Goal: Information Seeking & Learning: Learn about a topic

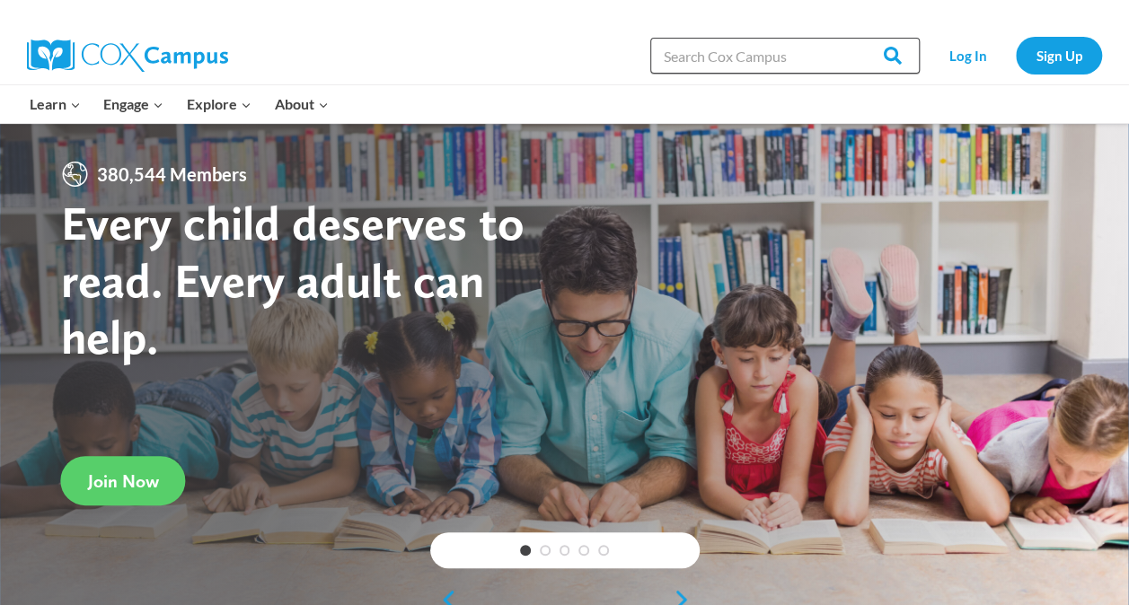
click at [713, 61] on input "Search in https://coxcampus.org/" at bounding box center [784, 56] width 269 height 36
type input "rain school"
click at [849, 38] on input "Search" at bounding box center [884, 56] width 70 height 36
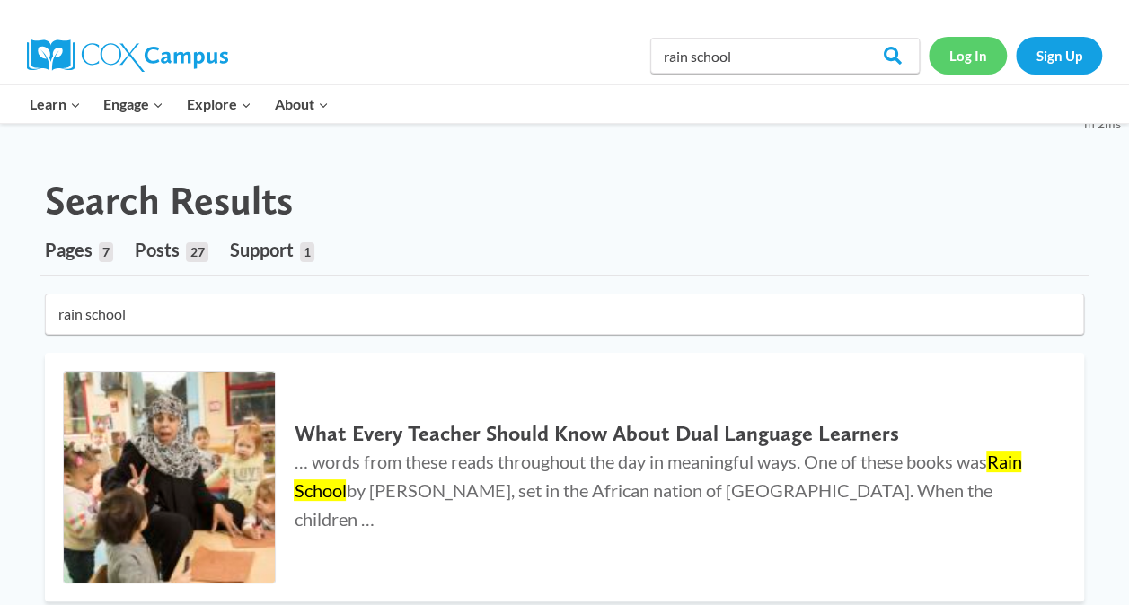
click at [959, 61] on link "Log In" at bounding box center [968, 55] width 78 height 37
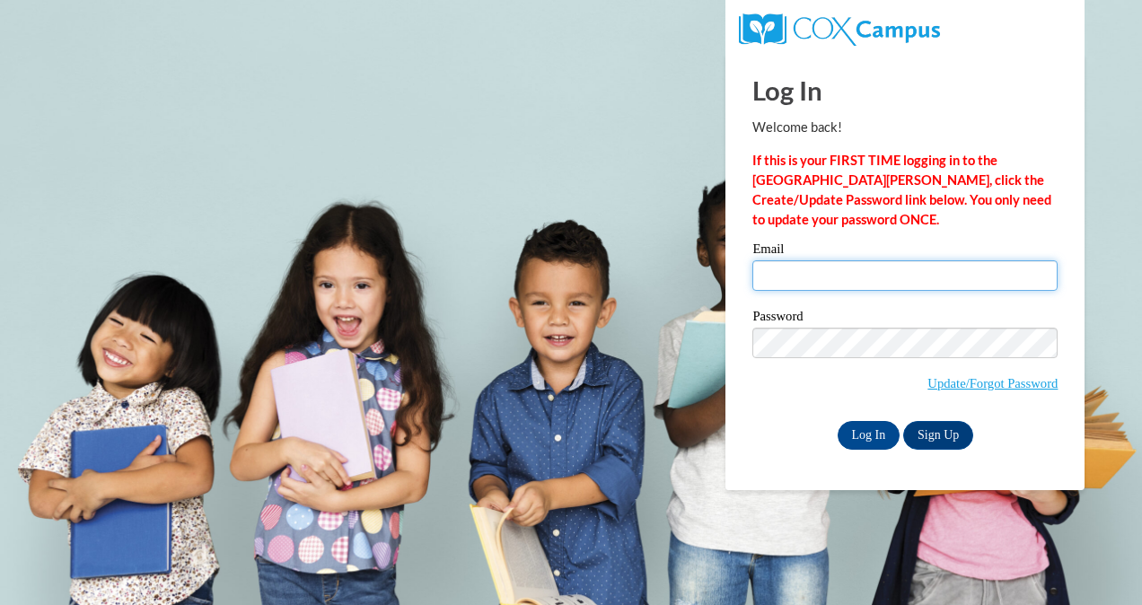
click at [835, 286] on input "Email" at bounding box center [905, 275] width 305 height 31
type input "[EMAIL_ADDRESS][DOMAIN_NAME]"
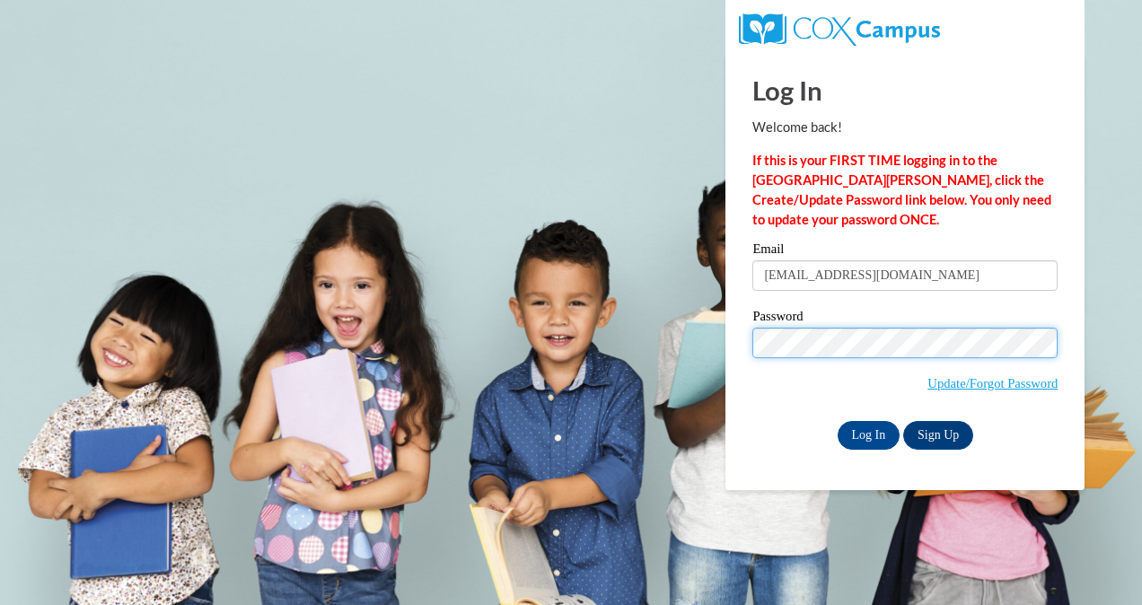
click at [838, 421] on input "Log In" at bounding box center [869, 435] width 63 height 29
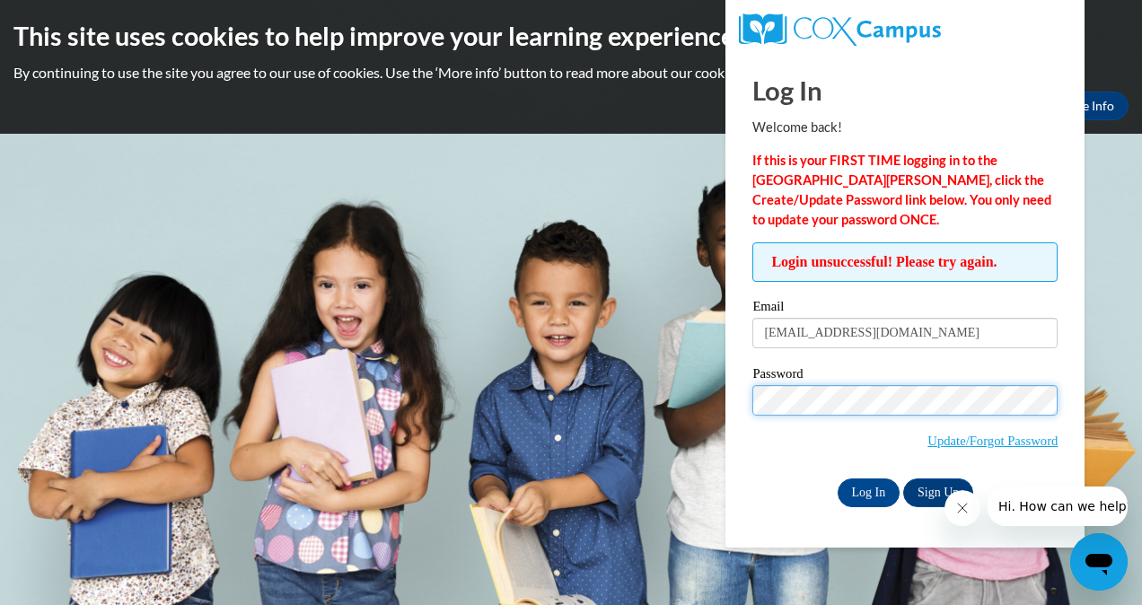
click at [838, 479] on input "Log In" at bounding box center [869, 493] width 63 height 29
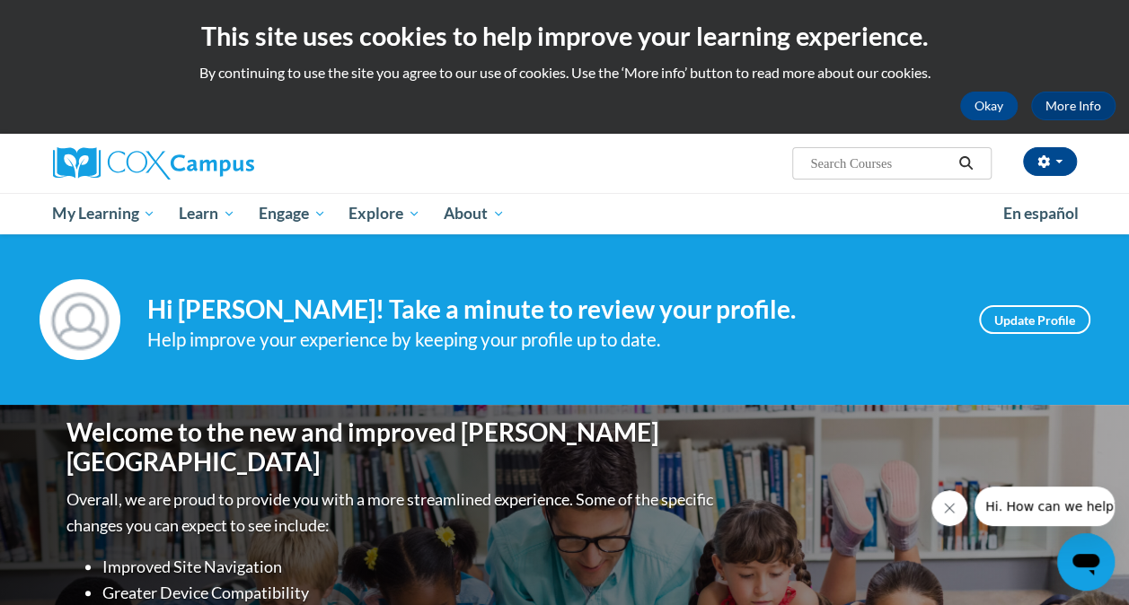
click at [889, 165] on input "Search..." at bounding box center [880, 164] width 144 height 22
type input "rain school"
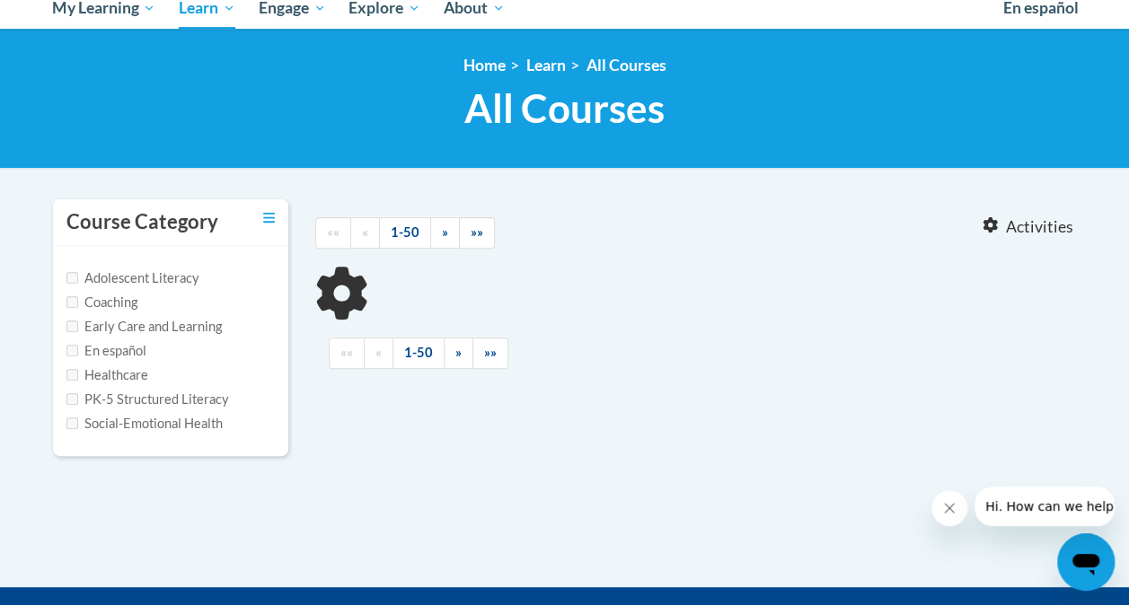
scroll to position [302, 0]
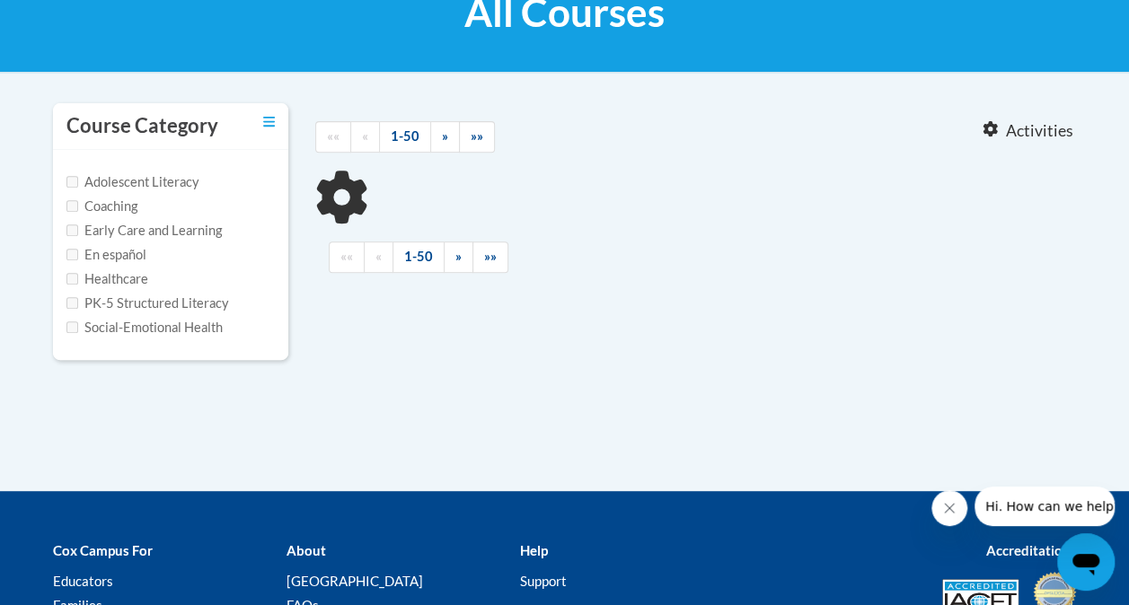
type input "rain school"
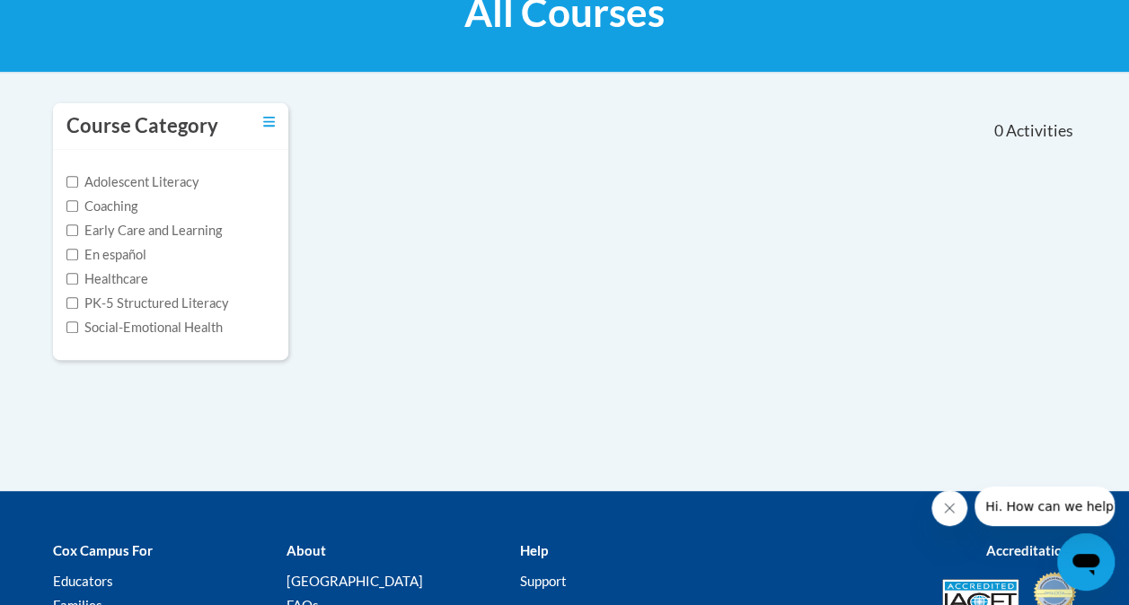
scroll to position [0, 0]
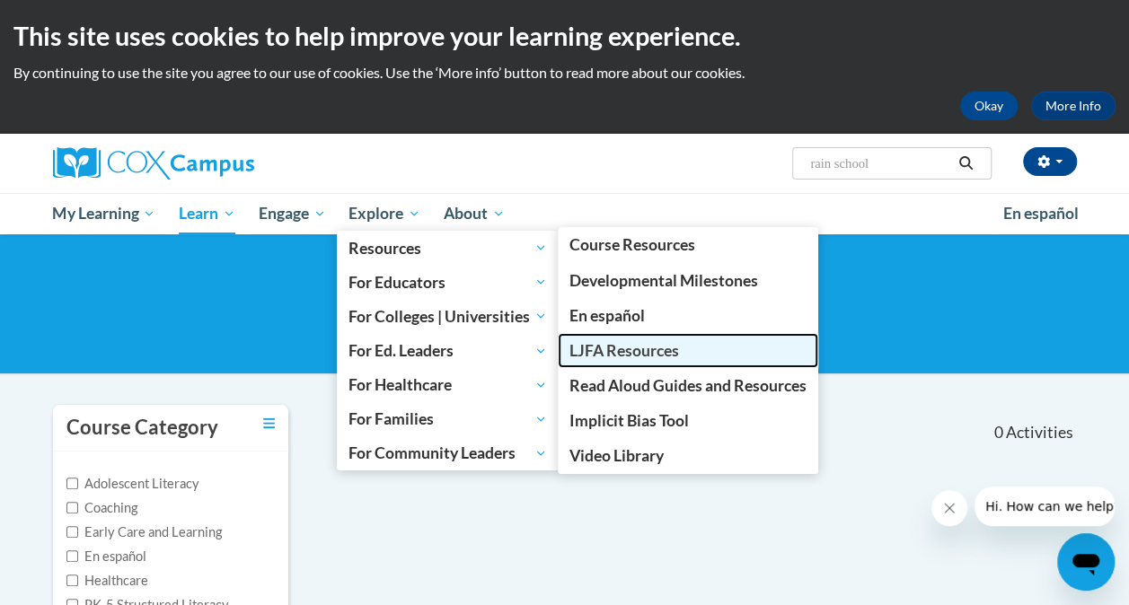
click at [612, 348] on span "LJFA Resources" at bounding box center [624, 350] width 110 height 19
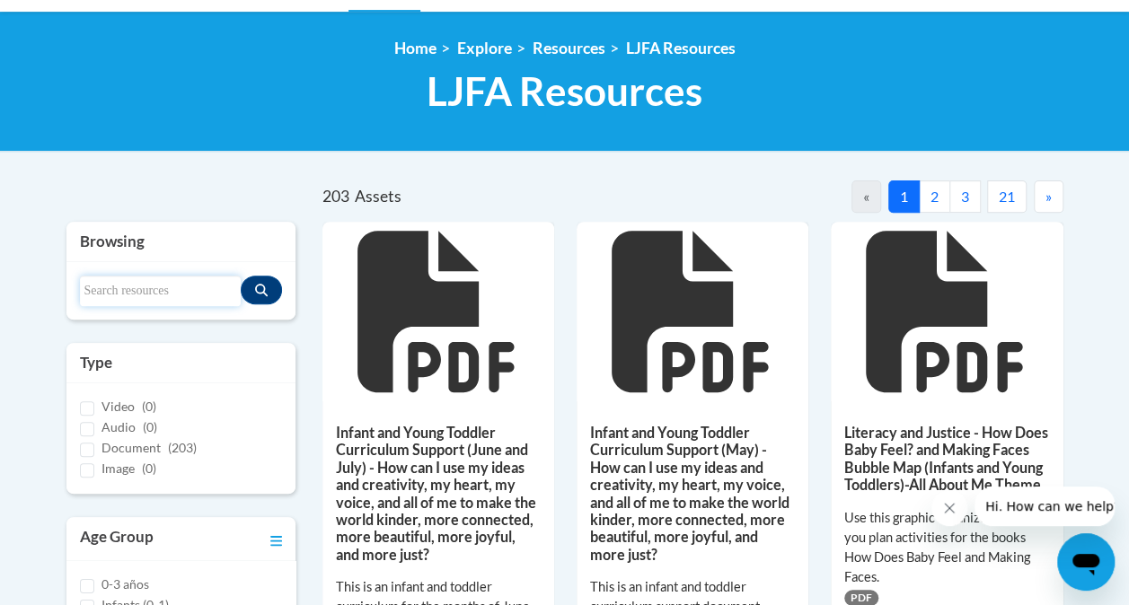
click at [199, 287] on input "Search resources" at bounding box center [160, 291] width 161 height 31
type input "rain school"
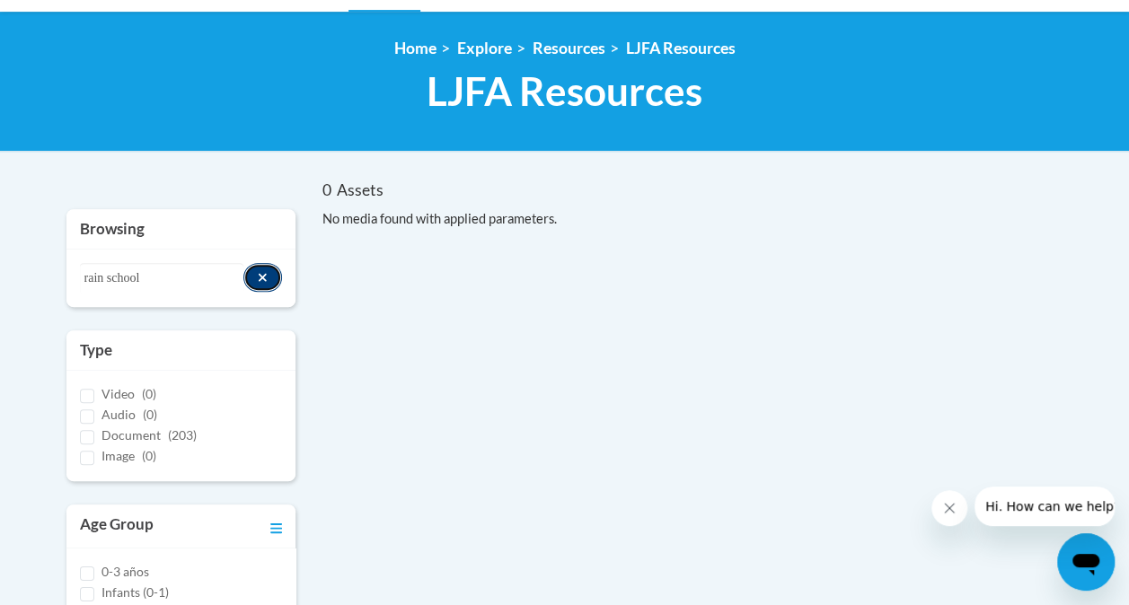
click at [260, 268] on button "Search resources" at bounding box center [262, 277] width 39 height 29
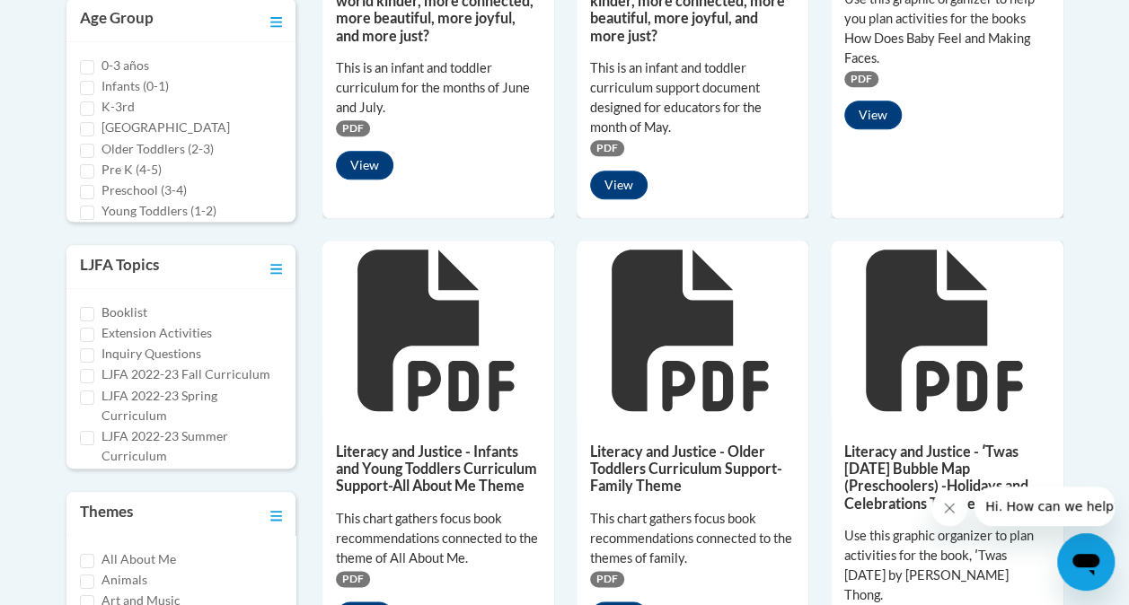
scroll to position [764, 0]
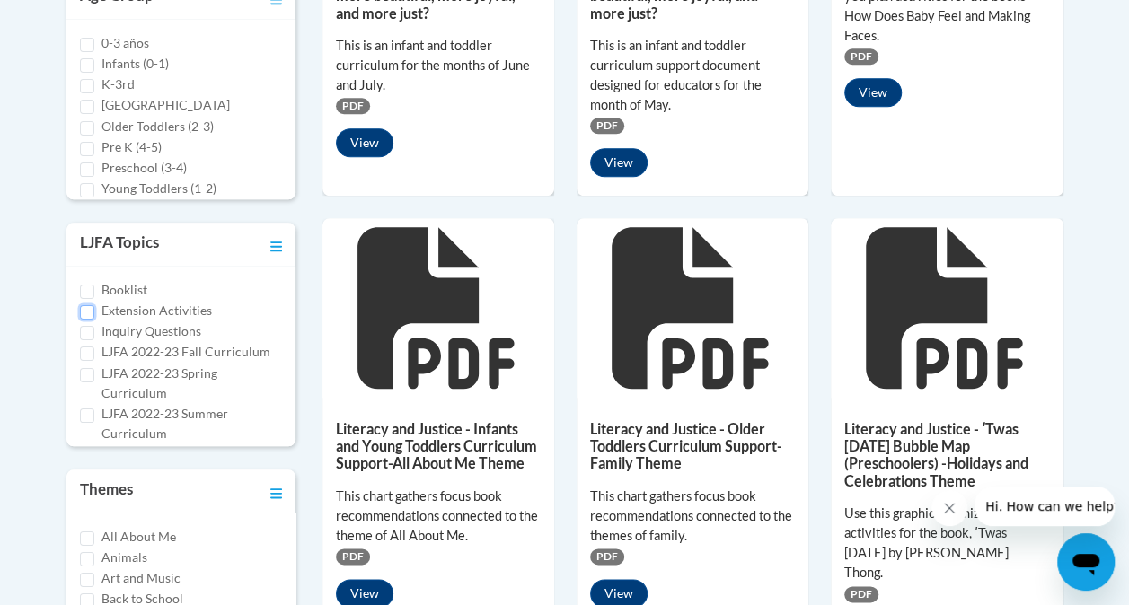
click at [83, 305] on input "Extension Activities" at bounding box center [87, 312] width 14 height 14
checkbox input "true"
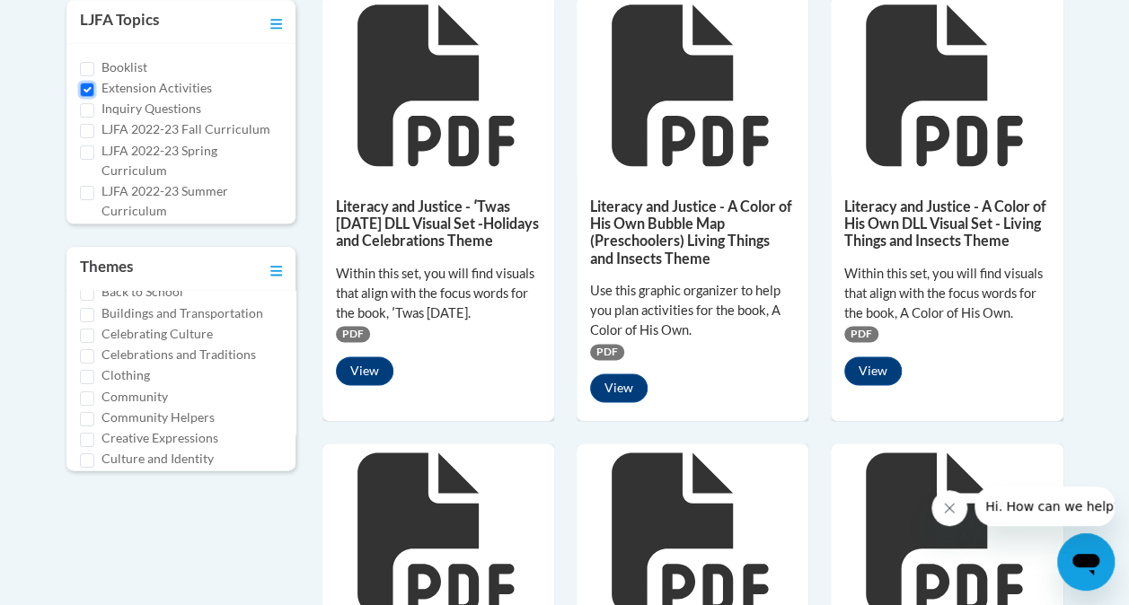
scroll to position [0, 0]
click at [87, 374] on input "Back to School" at bounding box center [87, 378] width 14 height 14
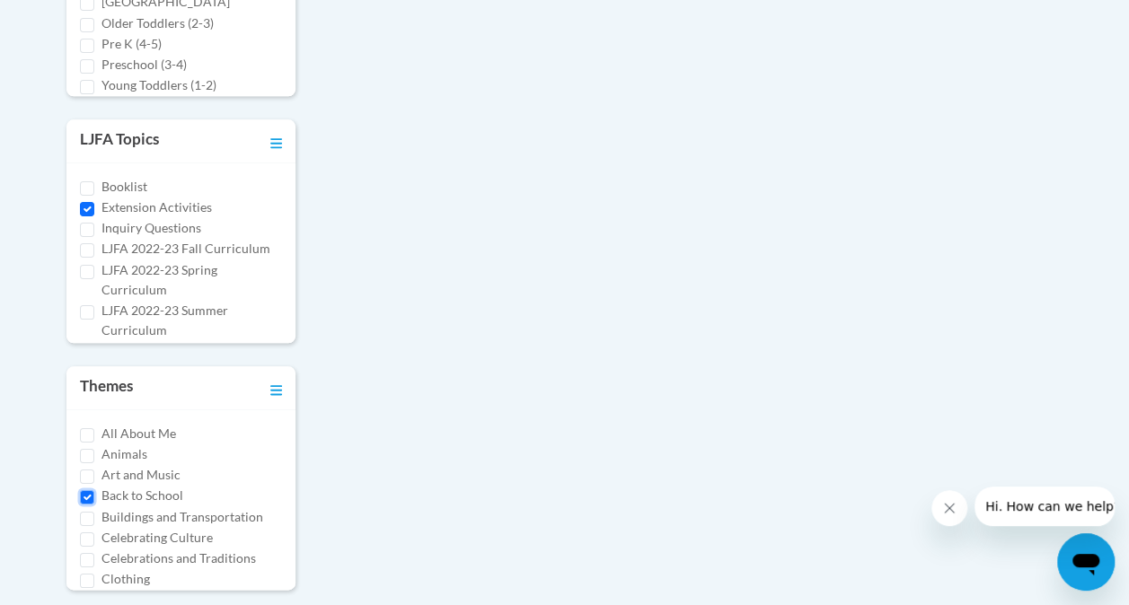
scroll to position [858, 0]
click at [83, 488] on input "Back to School" at bounding box center [87, 494] width 14 height 14
checkbox input "false"
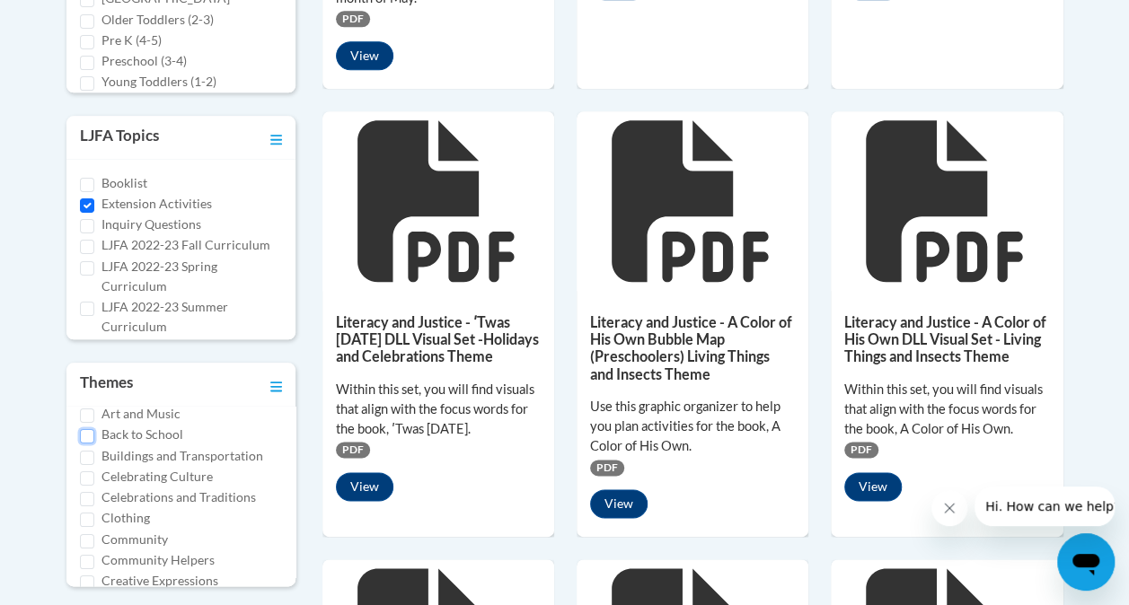
scroll to position [63, 0]
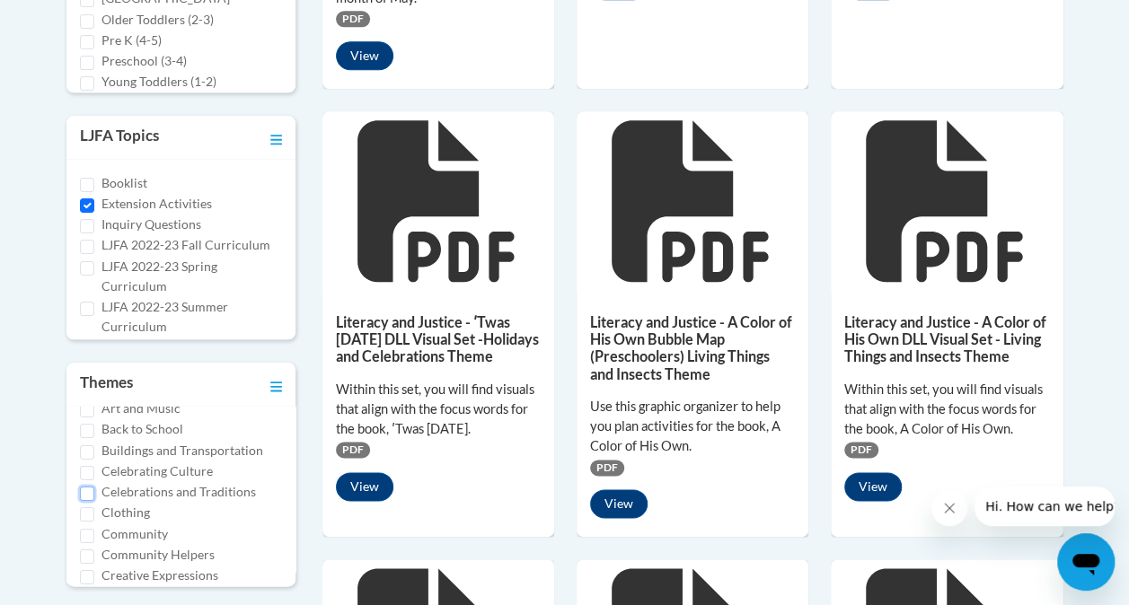
click at [80, 488] on input "Celebrations and Traditions" at bounding box center [87, 494] width 14 height 14
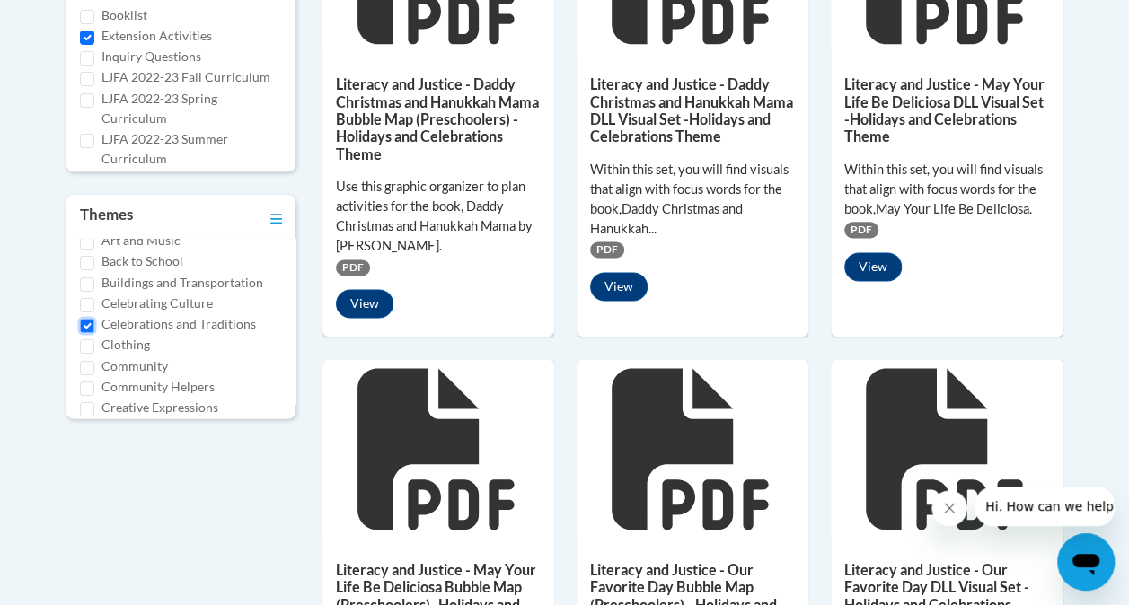
scroll to position [1038, 0]
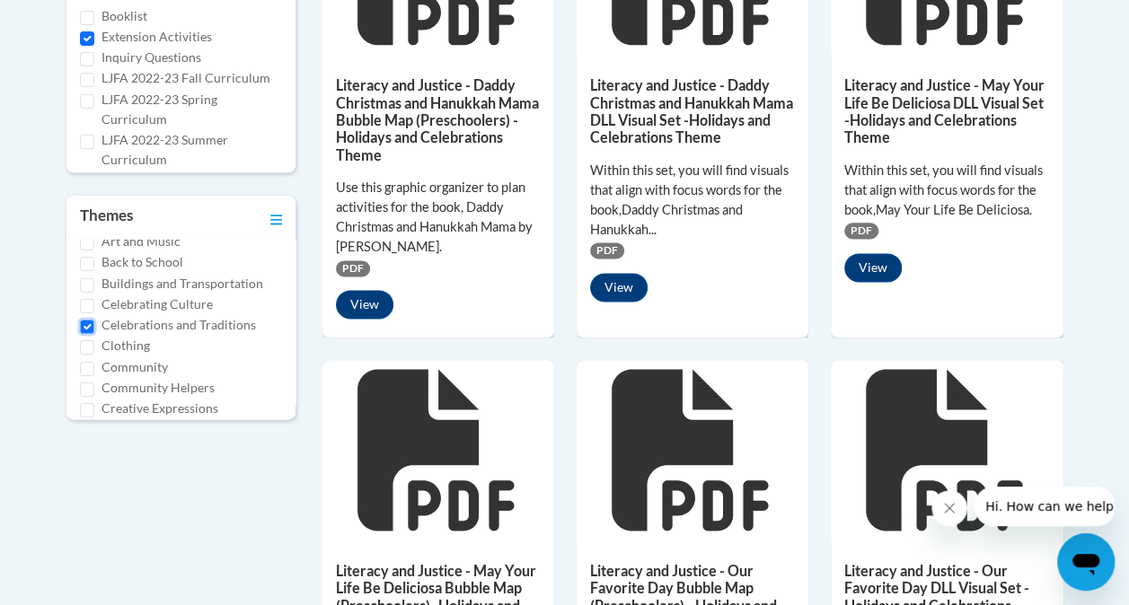
click at [88, 321] on input "Celebrations and Traditions" at bounding box center [87, 327] width 14 height 14
checkbox input "false"
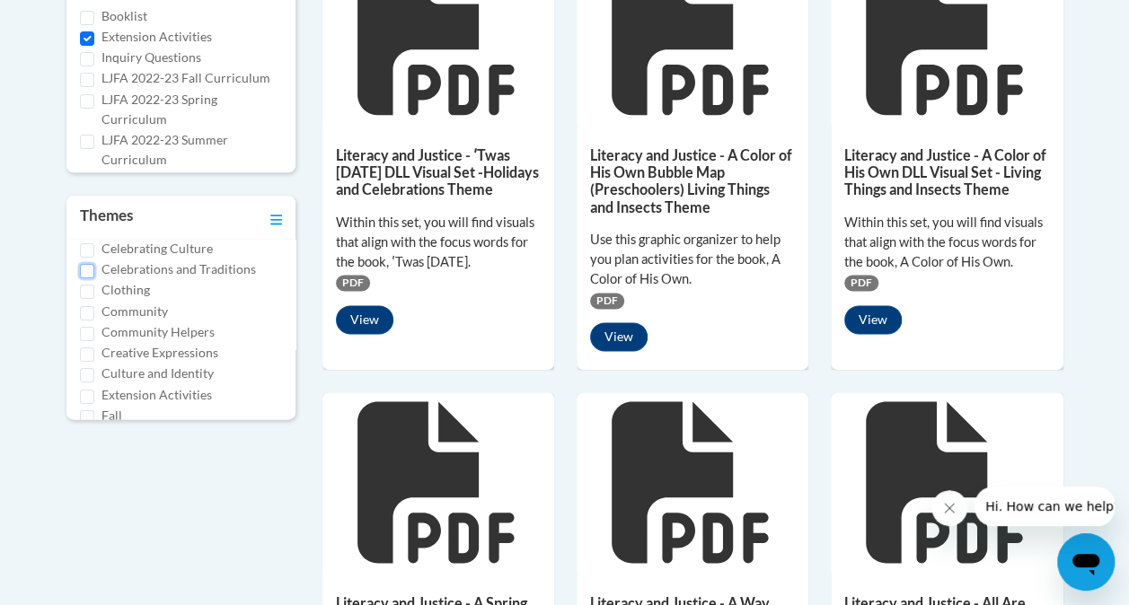
scroll to position [119, 0]
click at [84, 369] on input "Culture and Identity" at bounding box center [87, 374] width 14 height 14
checkbox input "true"
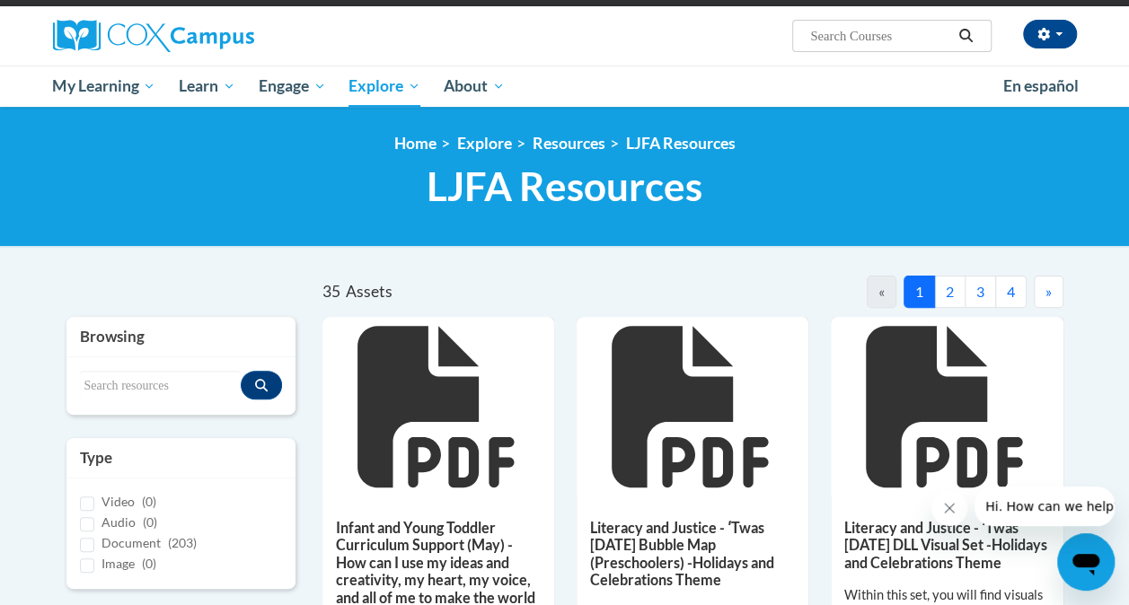
scroll to position [0, 0]
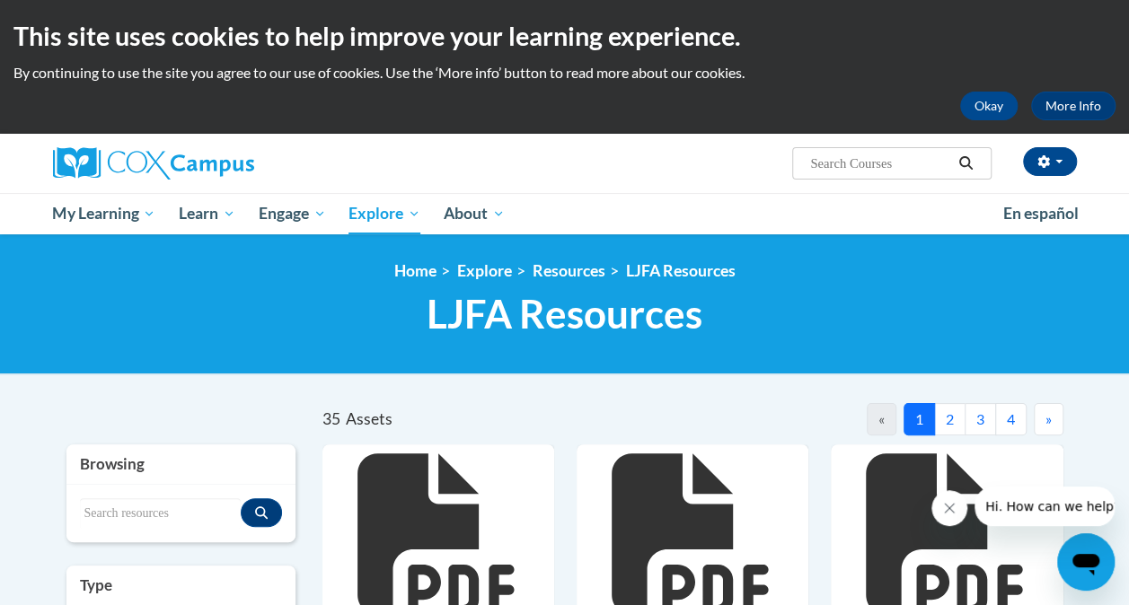
click at [673, 193] on ul "My Learning My Learning My Course Progress Certificates My Action Plans Group D…" at bounding box center [516, 213] width 950 height 41
